Goal: Information Seeking & Learning: Learn about a topic

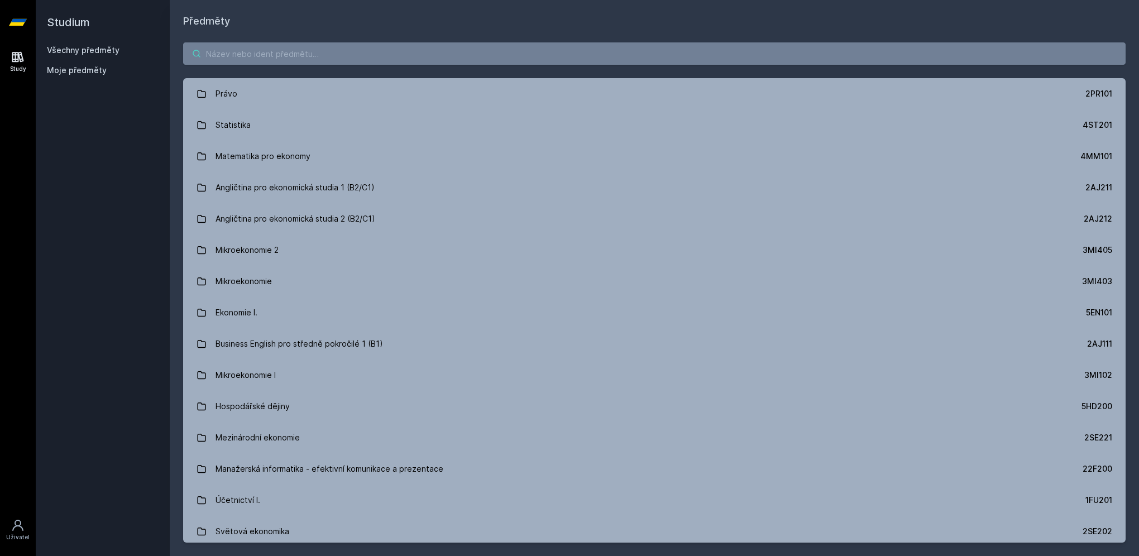
drag, startPoint x: 268, startPoint y: 65, endPoint x: 268, endPoint y: 58, distance: 6.7
click at [268, 65] on div "Právo 2PR101 Statistika 4ST201 Matematika pro ekonomy 4MM101 Angličtina pro eko…" at bounding box center [654, 292] width 969 height 527
click at [268, 55] on input "search" at bounding box center [654, 53] width 942 height 22
paste input "1MU403"
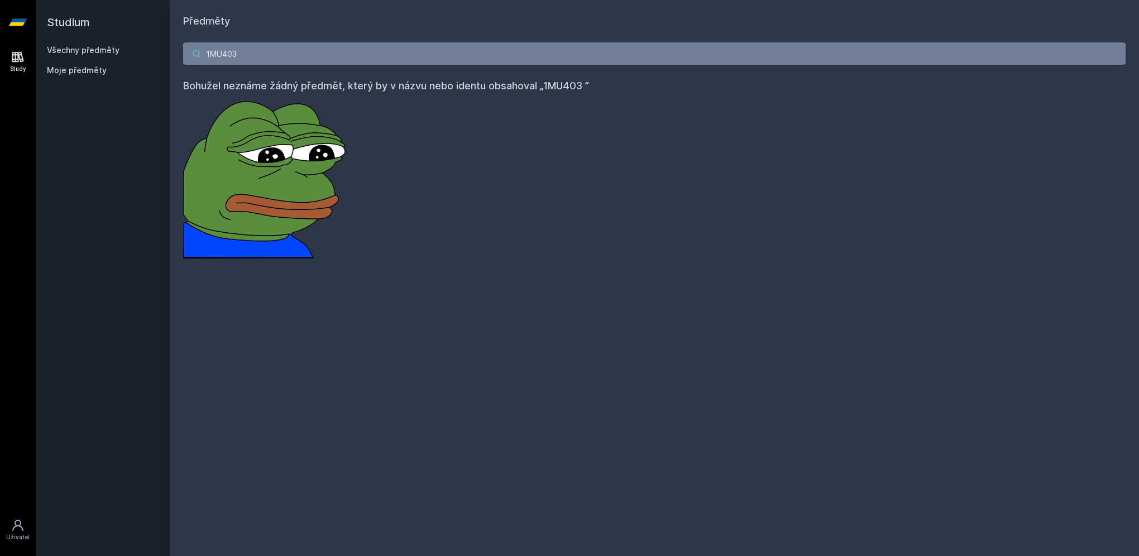
type input "1MU403"
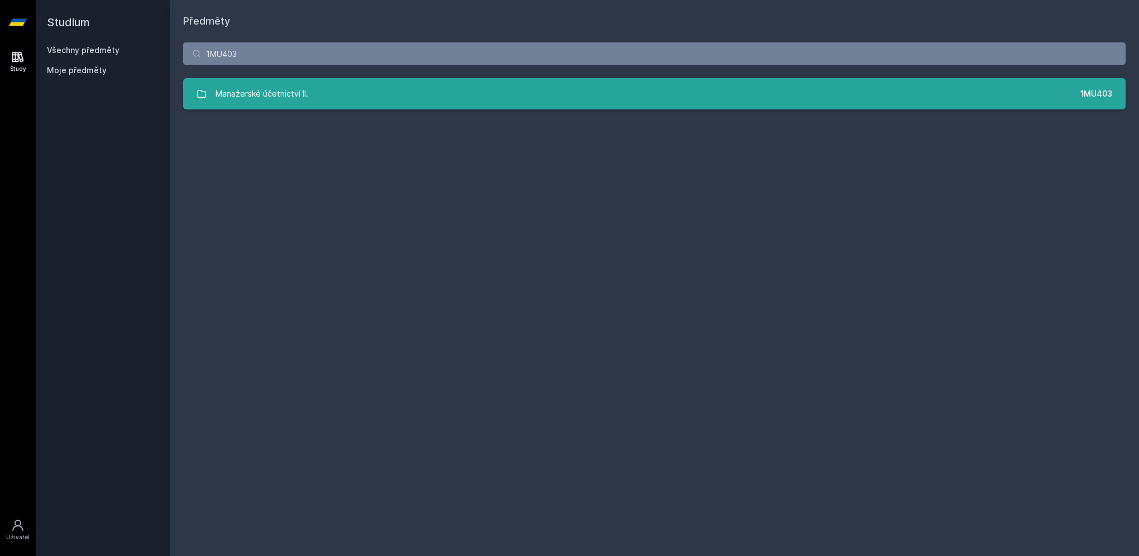
click at [291, 94] on div "Manažerské účetnictví II." at bounding box center [261, 94] width 93 height 22
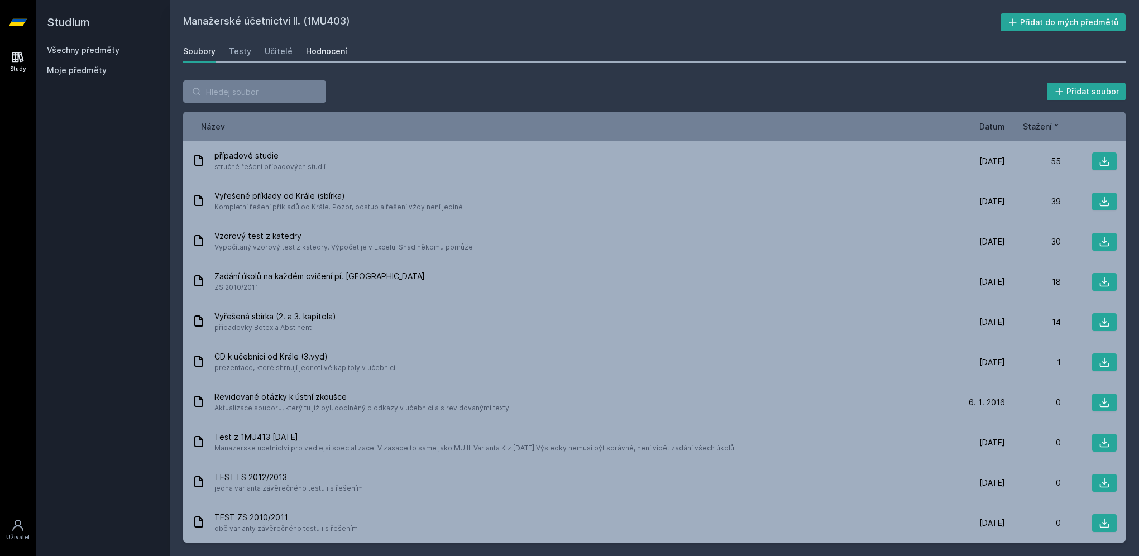
click at [324, 51] on div "Hodnocení" at bounding box center [326, 51] width 41 height 11
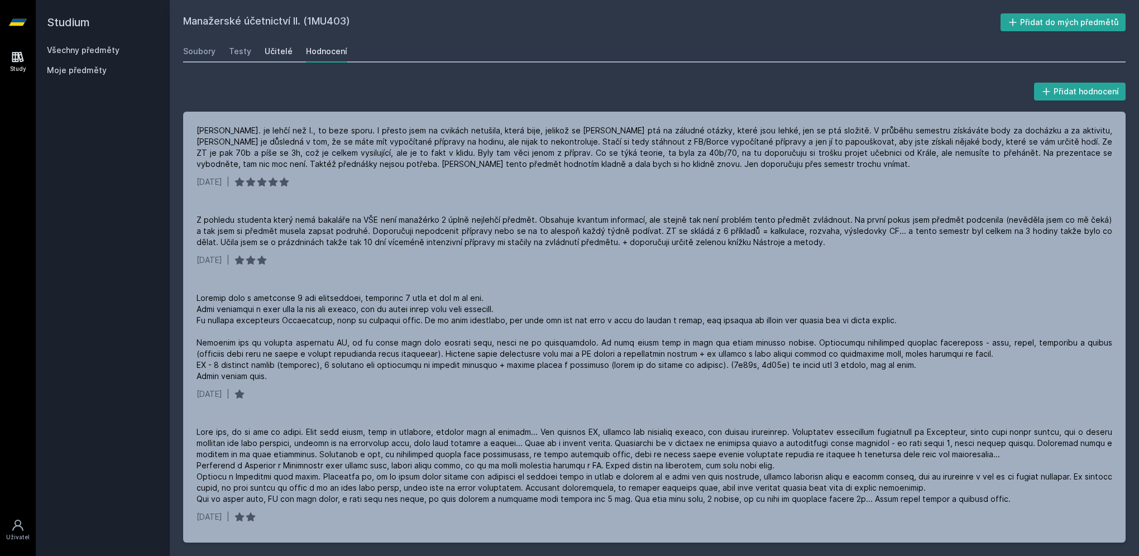
click at [274, 52] on div "Učitelé" at bounding box center [279, 51] width 28 height 11
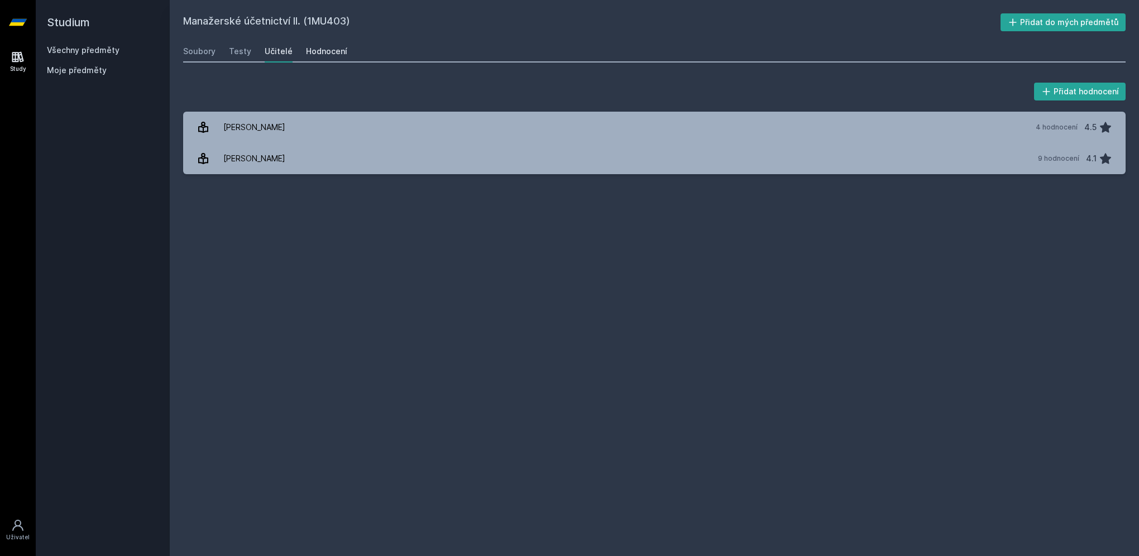
click at [315, 49] on div "Hodnocení" at bounding box center [326, 51] width 41 height 11
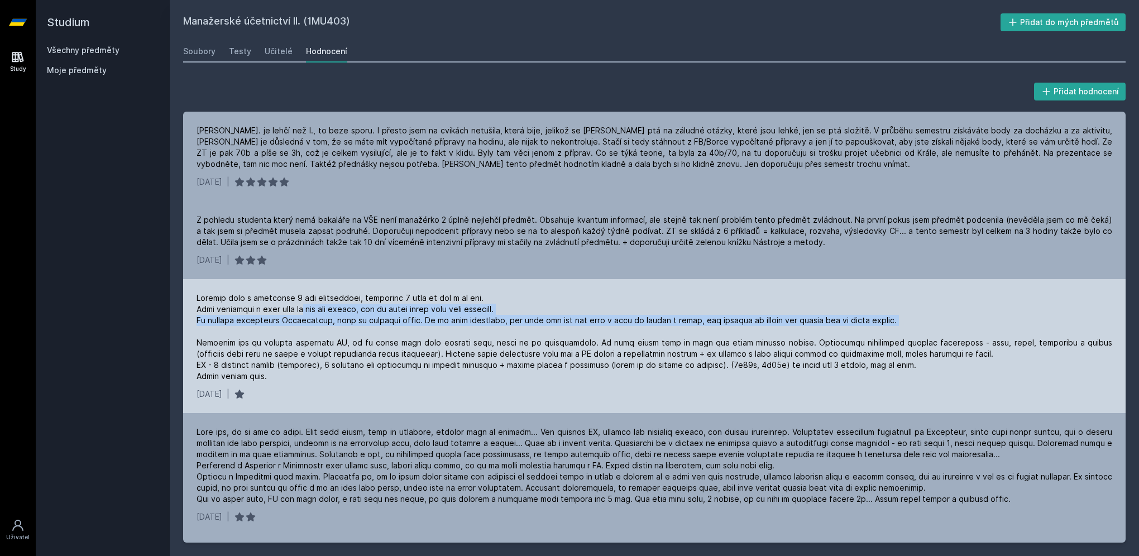
drag, startPoint x: 315, startPoint y: 308, endPoint x: 875, endPoint y: 322, distance: 560.6
click at [875, 322] on div at bounding box center [653, 337] width 915 height 89
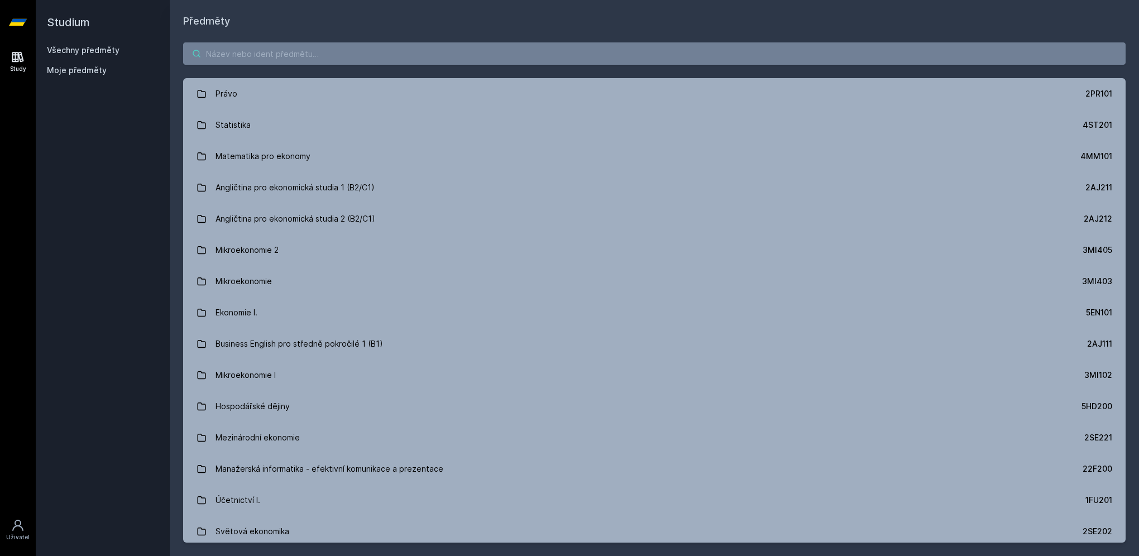
drag, startPoint x: 242, startPoint y: 69, endPoint x: 250, endPoint y: 56, distance: 15.0
click at [244, 69] on div "Právo 2PR101 Statistika 4ST201 Matematika pro ekonomy 4MM101 Angličtina pro eko…" at bounding box center [654, 292] width 969 height 527
click at [250, 56] on input "search" at bounding box center [654, 53] width 942 height 22
paste input "1VF428"
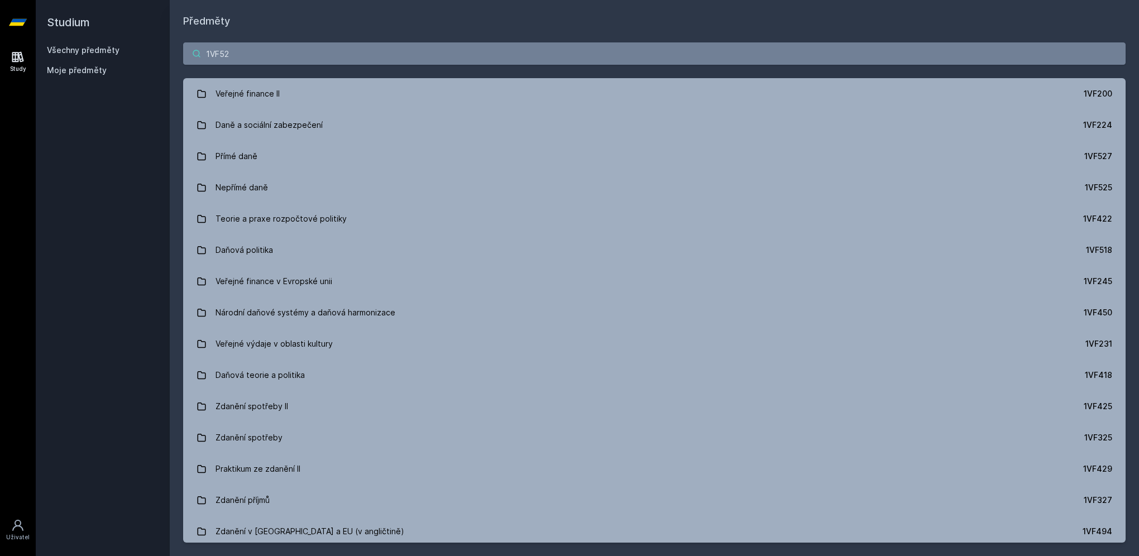
type input "1VF529"
